Goal: Task Accomplishment & Management: Manage account settings

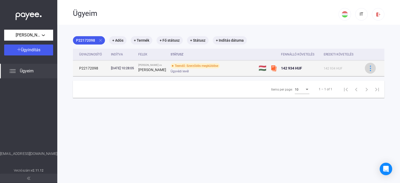
click at [368, 69] on img at bounding box center [370, 68] width 5 height 5
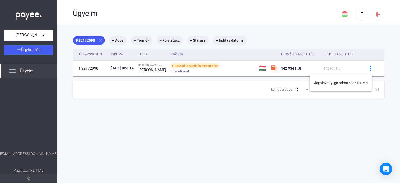
click at [12, 71] on div at bounding box center [200, 91] width 400 height 183
click at [14, 70] on img at bounding box center [12, 71] width 6 height 6
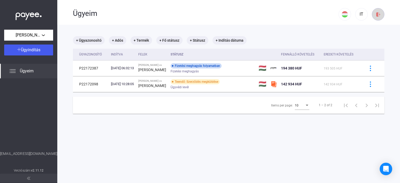
click at [376, 15] on img at bounding box center [378, 14] width 5 height 5
